Goal: Browse casually

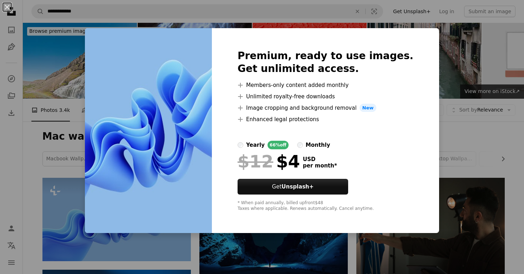
click at [469, 115] on div "An X shape Premium, ready to use images. Get unlimited access. A plus sign Memb…" at bounding box center [262, 137] width 524 height 274
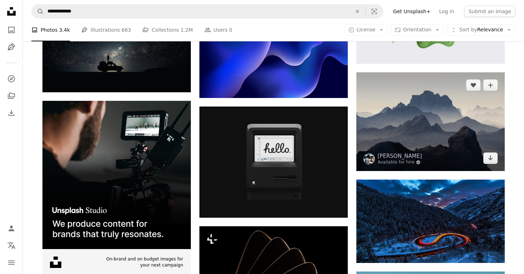
scroll to position [1035, 0]
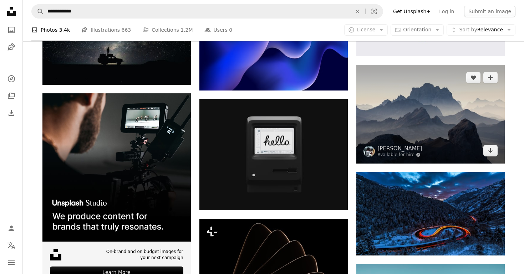
click at [412, 120] on img at bounding box center [430, 114] width 148 height 99
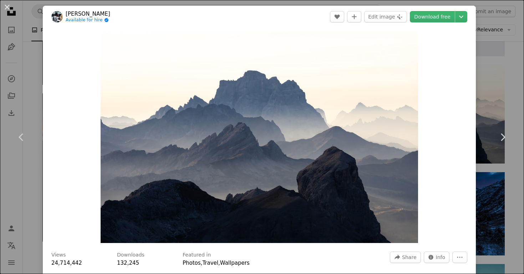
click at [512, 96] on div "An X shape Chevron left Chevron right [PERSON_NAME] Available for hire A checkm…" at bounding box center [262, 137] width 524 height 274
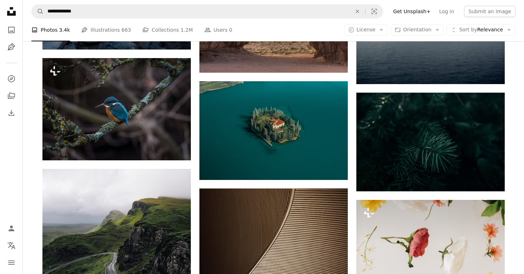
scroll to position [6197, 0]
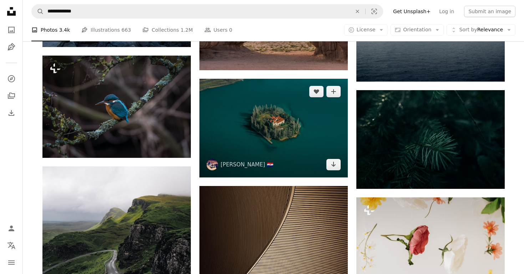
click at [309, 150] on img at bounding box center [273, 128] width 148 height 99
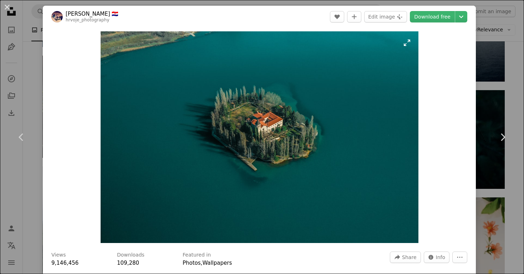
click at [411, 42] on img "Zoom in on this image" at bounding box center [260, 137] width 318 height 212
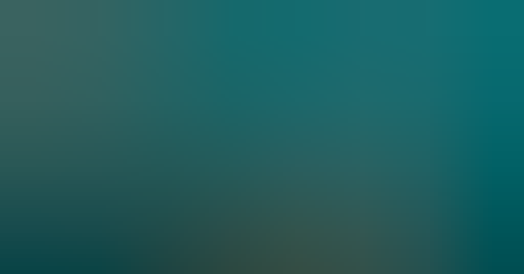
scroll to position [38, 0]
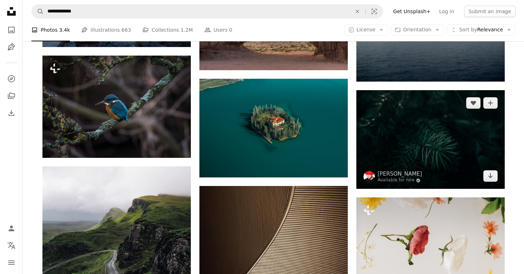
click at [426, 149] on img at bounding box center [430, 139] width 148 height 99
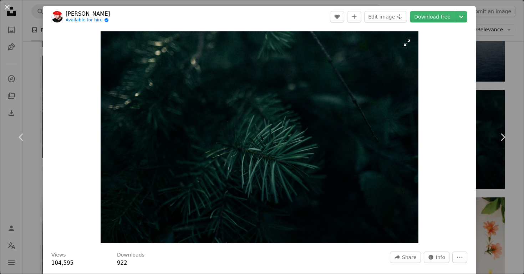
click at [406, 43] on img "Zoom in on this image" at bounding box center [260, 137] width 318 height 212
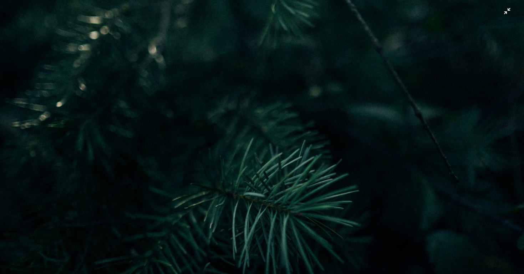
scroll to position [38, 0]
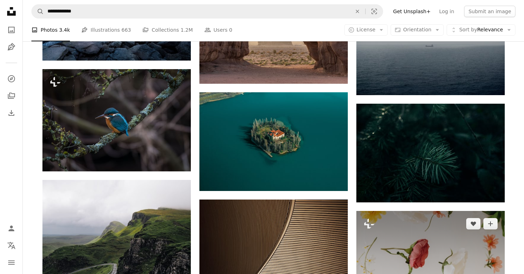
scroll to position [6112, 0]
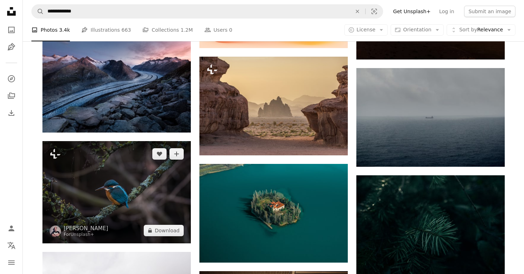
click at [125, 201] on img at bounding box center [116, 192] width 148 height 102
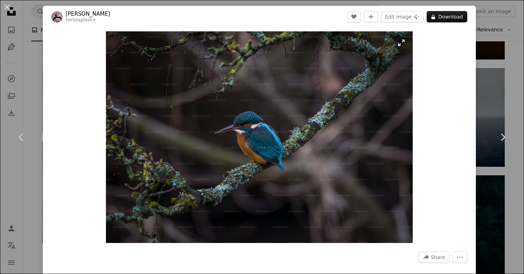
click at [408, 39] on img "Zoom in on this image" at bounding box center [259, 137] width 307 height 212
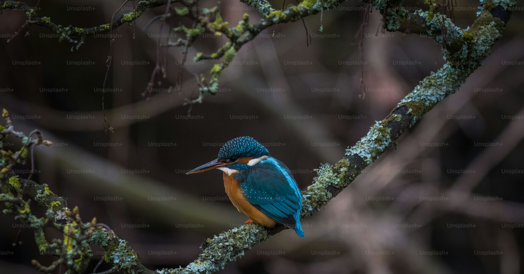
scroll to position [44, 0]
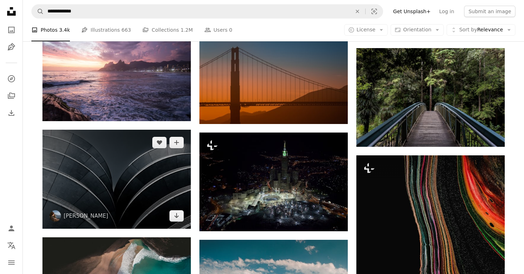
scroll to position [13663, 0]
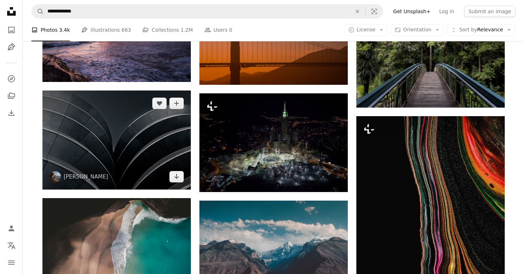
click at [142, 152] on img at bounding box center [116, 140] width 148 height 99
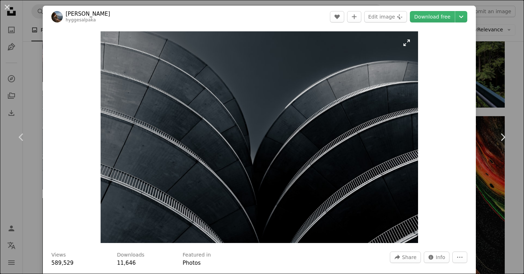
click at [408, 46] on img "Zoom in on this image" at bounding box center [260, 137] width 318 height 212
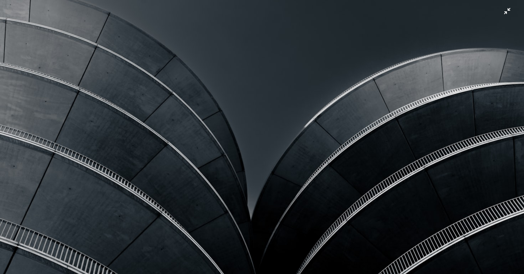
scroll to position [38, 0]
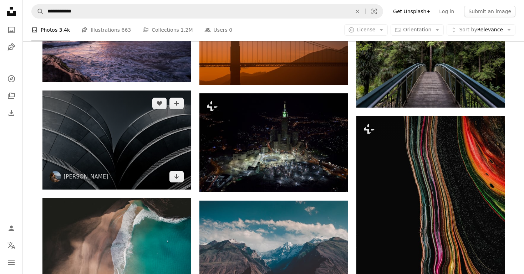
click at [153, 160] on img at bounding box center [116, 140] width 148 height 99
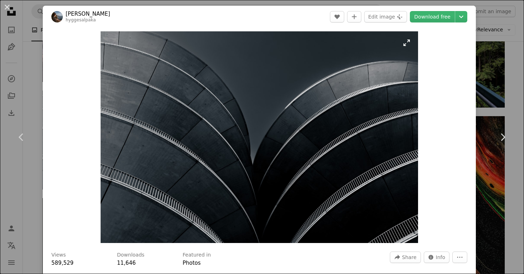
click at [309, 175] on img "Zoom in on this image" at bounding box center [260, 137] width 318 height 212
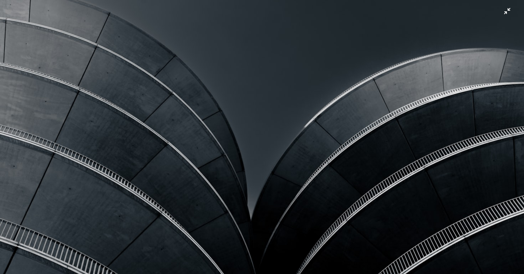
scroll to position [38, 0]
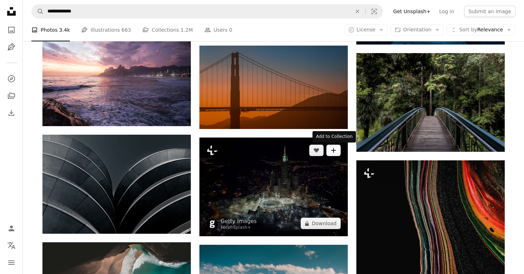
scroll to position [13612, 0]
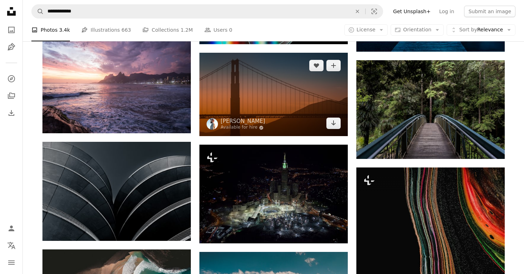
click at [301, 113] on img at bounding box center [273, 94] width 148 height 83
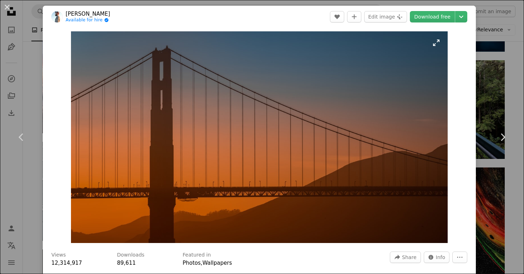
click at [436, 49] on img "Zoom in on this image" at bounding box center [259, 137] width 377 height 212
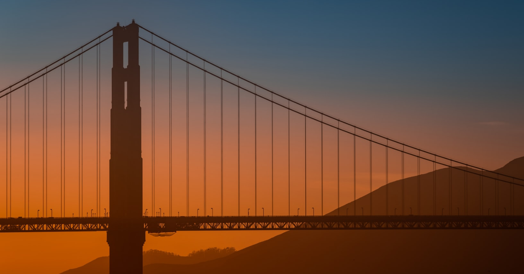
scroll to position [10, 0]
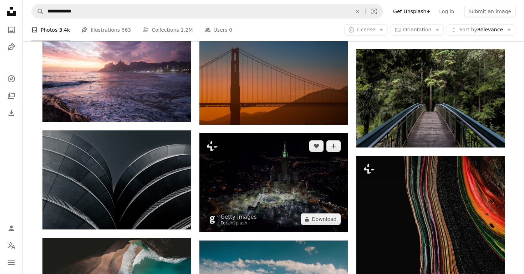
scroll to position [13601, 0]
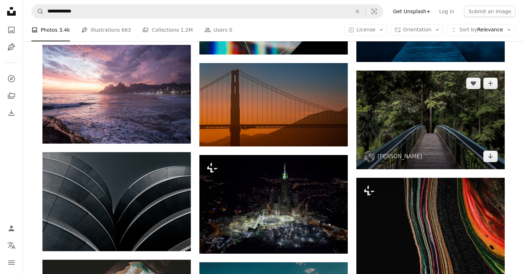
click at [404, 125] on img at bounding box center [430, 120] width 148 height 99
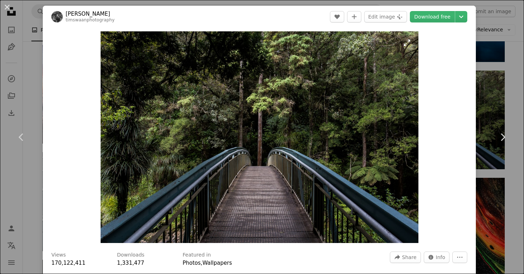
click at [408, 43] on img "Zoom in on this image" at bounding box center [260, 137] width 318 height 212
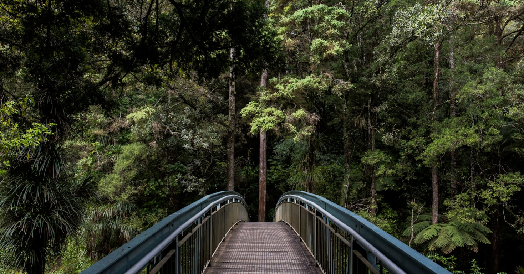
scroll to position [38, 0]
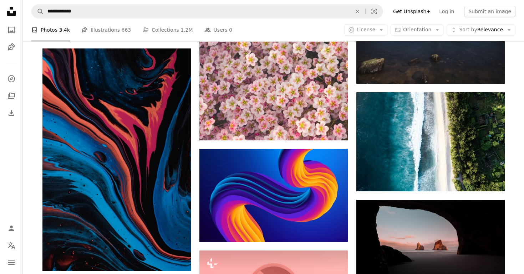
scroll to position [16149, 0]
